Goal: Task Accomplishment & Management: Manage account settings

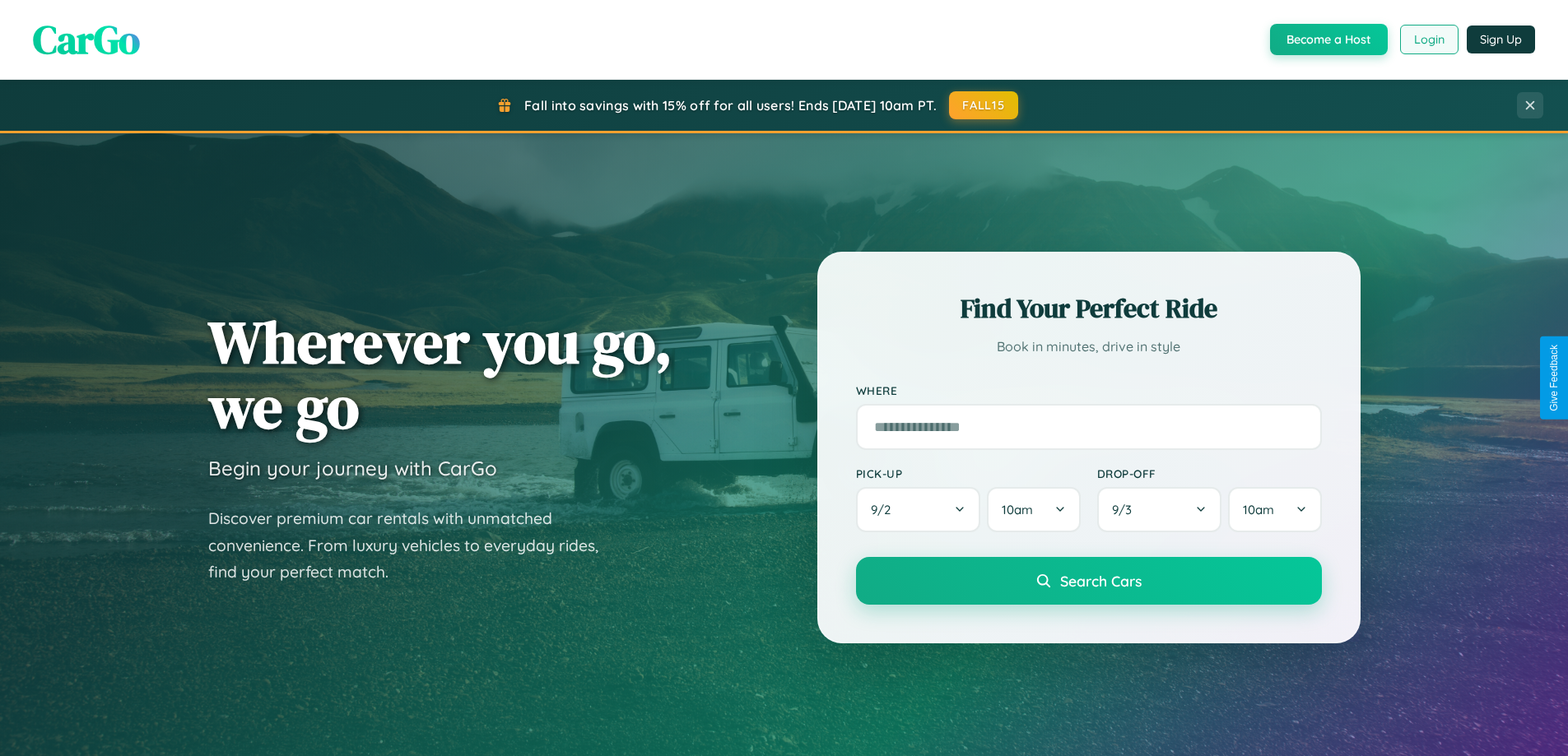
click at [1428, 39] on button "Login" at bounding box center [1429, 39] width 58 height 29
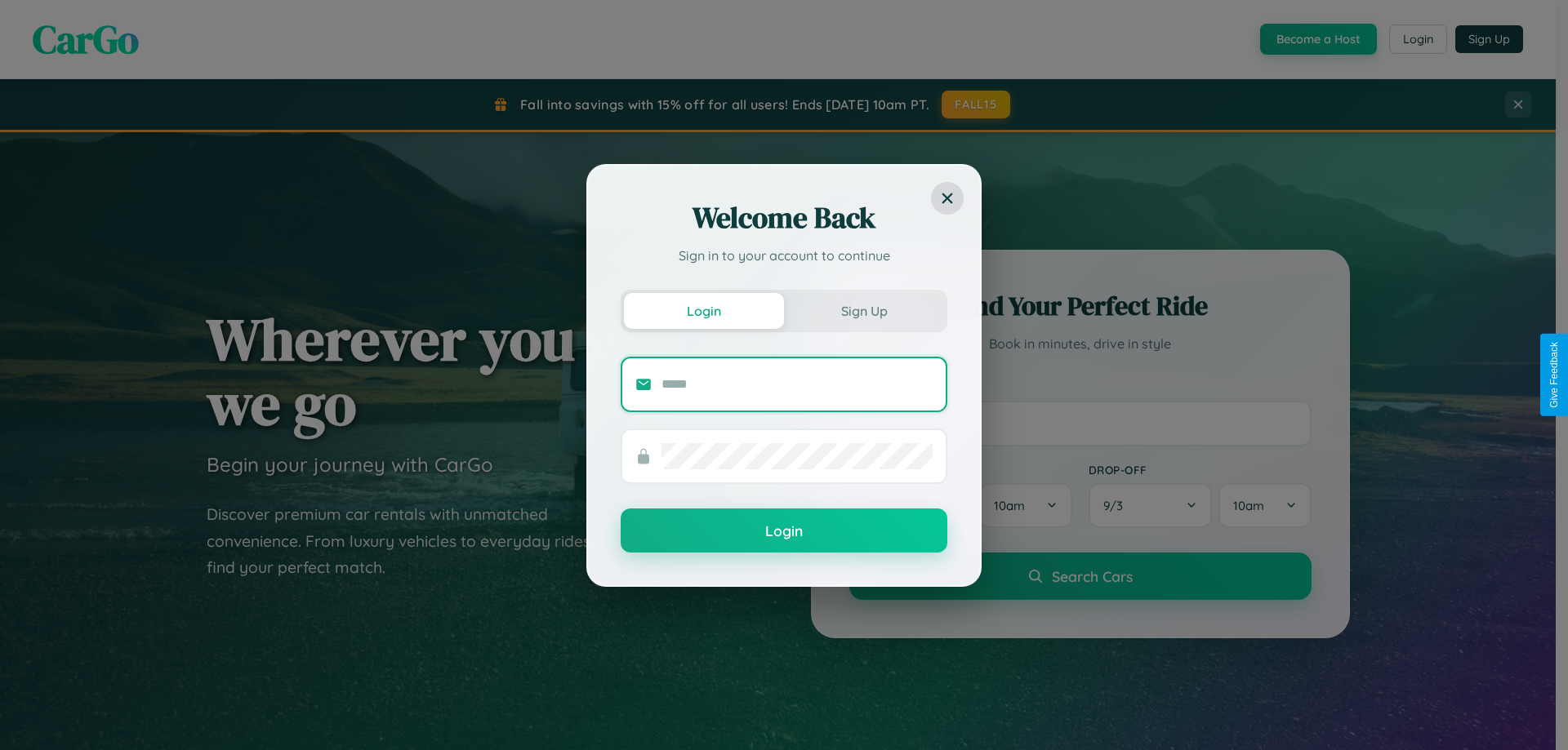
click at [797, 383] on input "text" at bounding box center [797, 384] width 271 height 26
type input "**********"
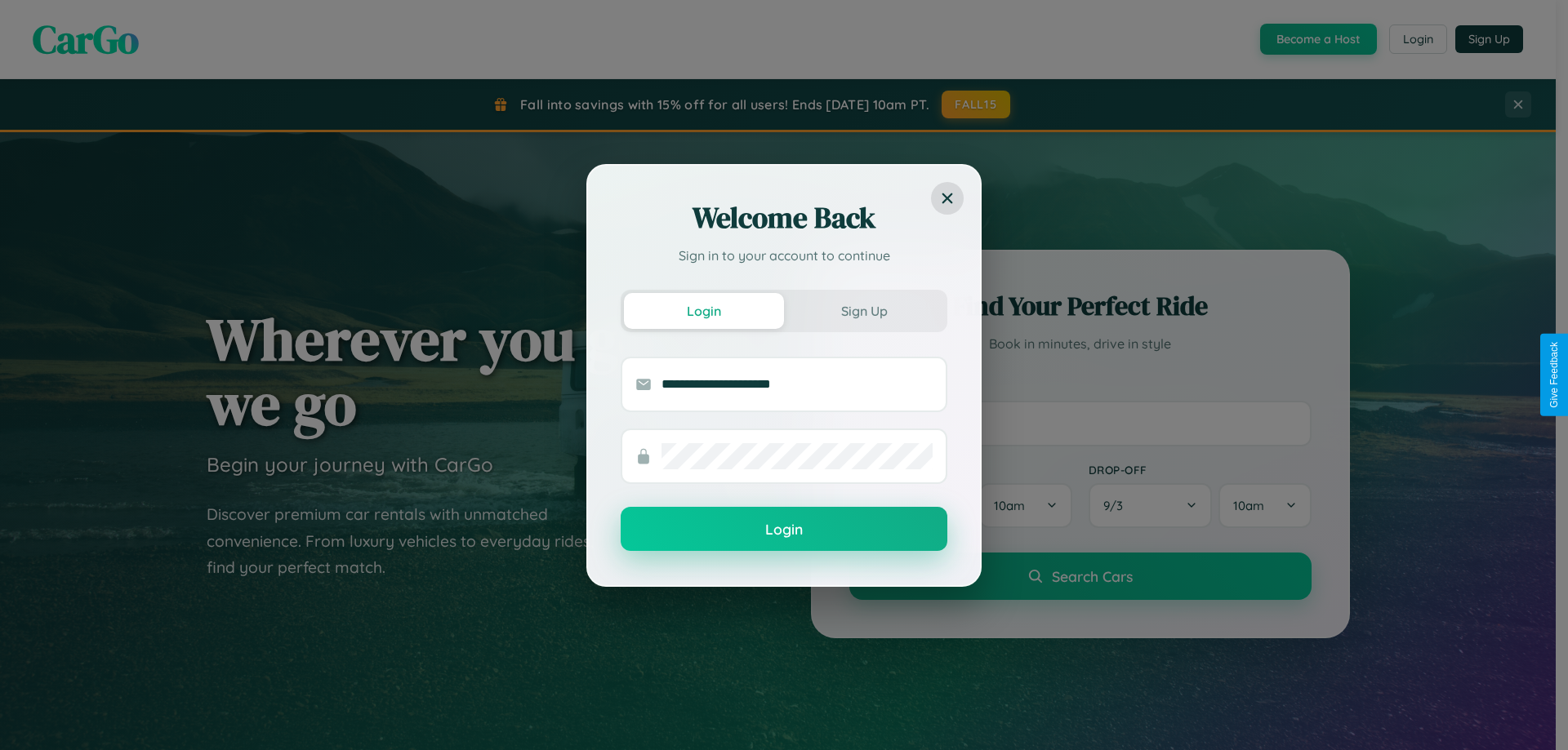
click at [784, 530] on button "Login" at bounding box center [784, 529] width 327 height 44
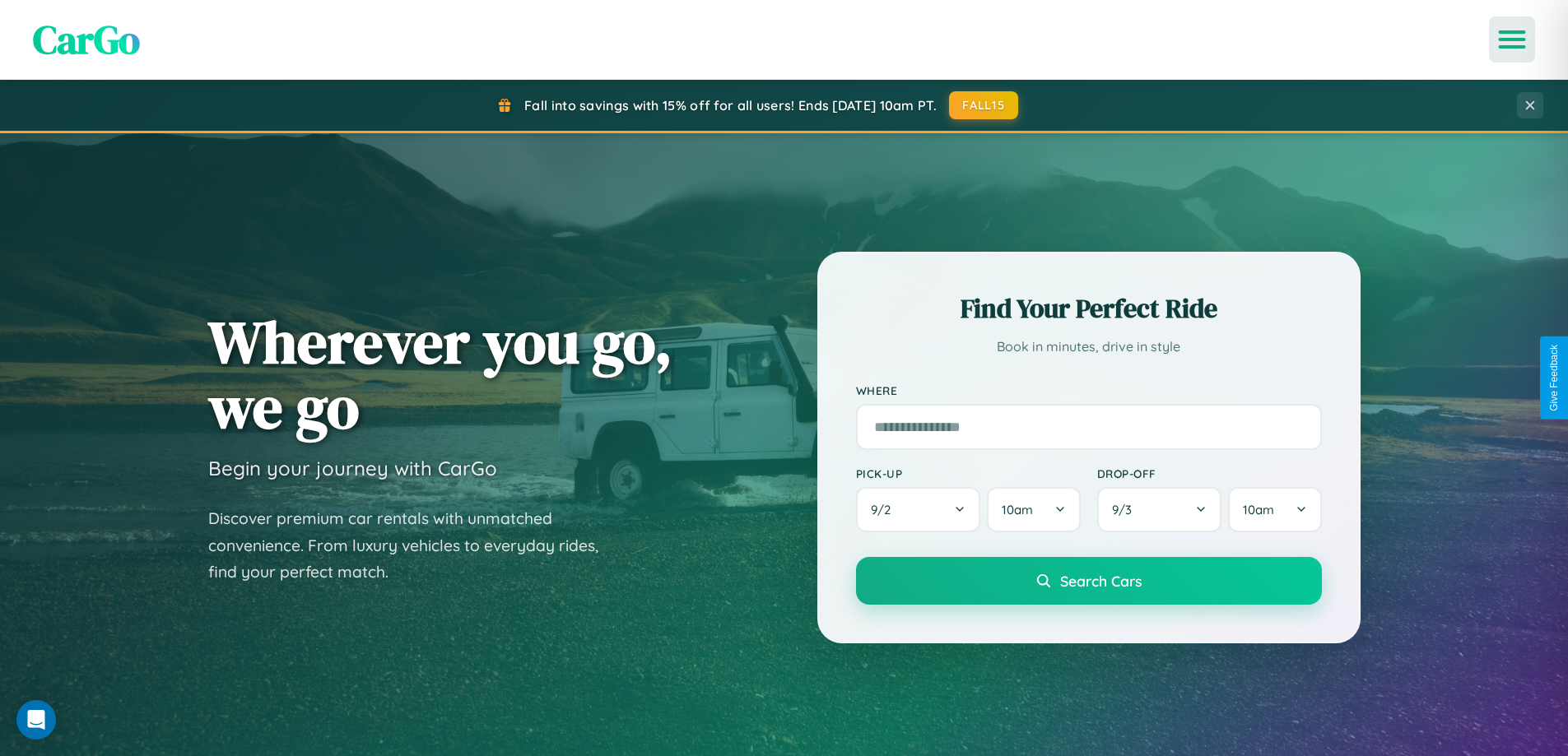
click at [1512, 39] on icon "Open menu" at bounding box center [1513, 39] width 24 height 15
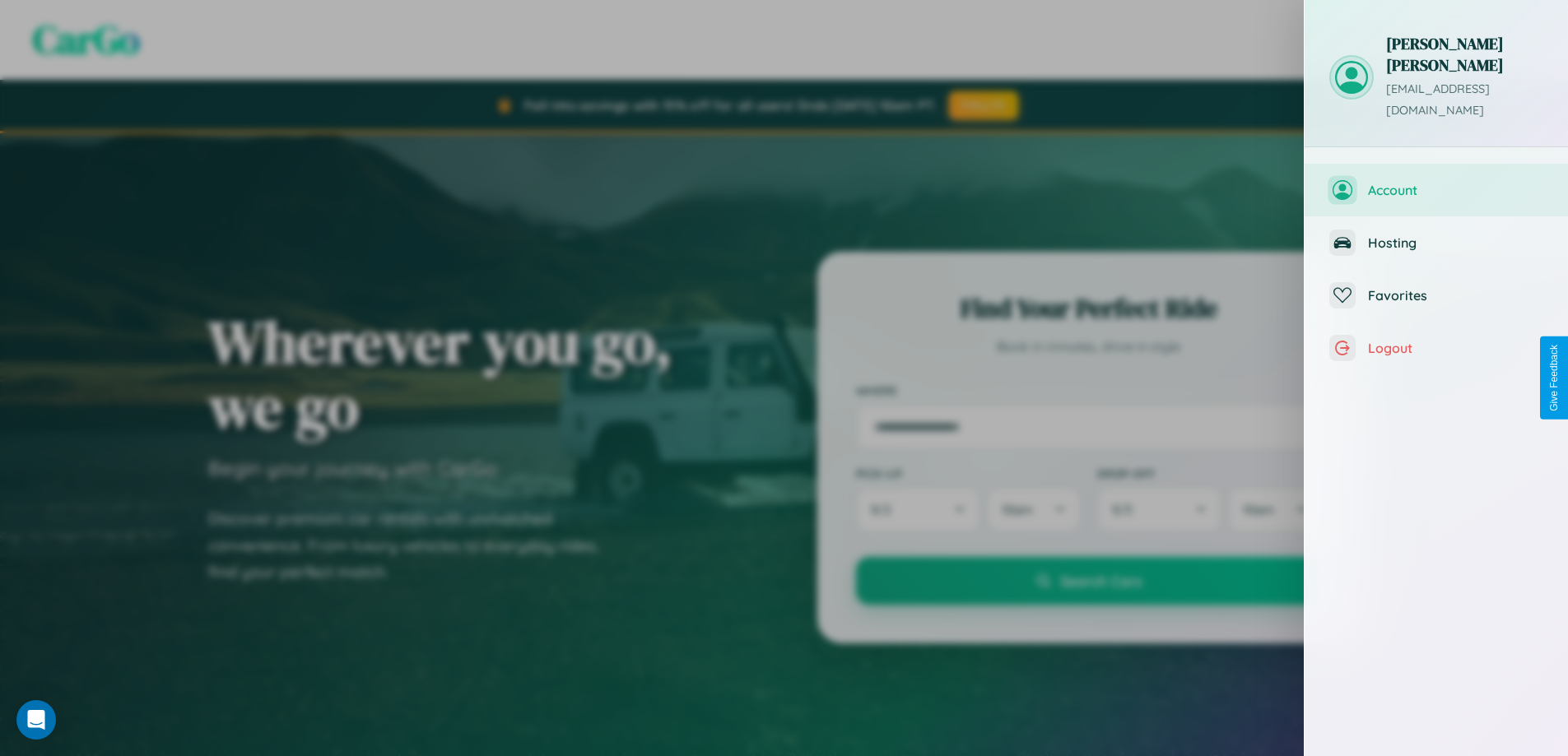
click at [1436, 182] on span "Account" at bounding box center [1456, 190] width 175 height 17
